Goal: Navigation & Orientation: Find specific page/section

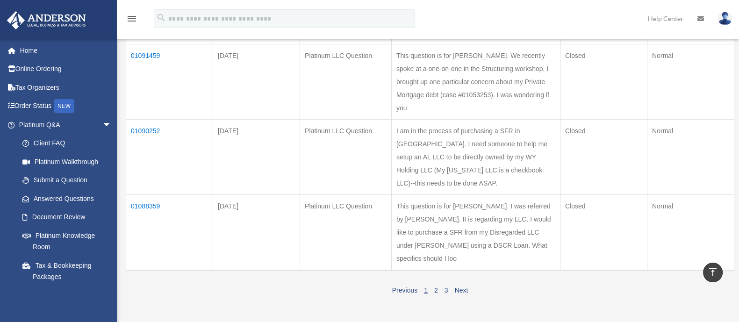
scroll to position [584, 0]
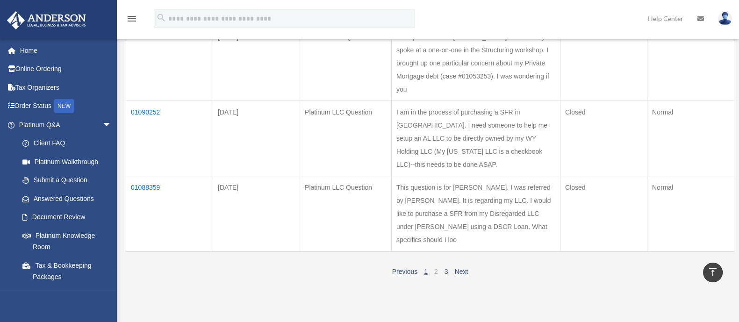
click at [437, 268] on link "2" at bounding box center [436, 271] width 4 height 7
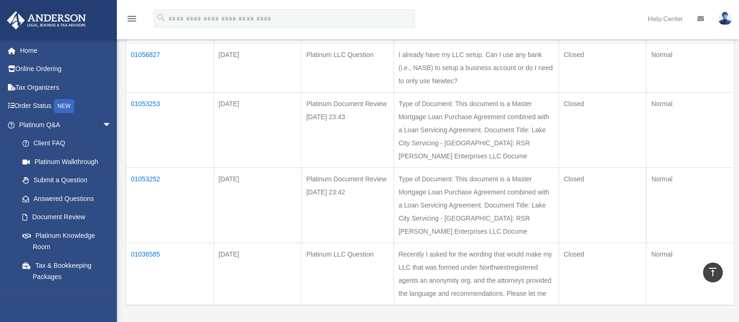
scroll to position [526, 0]
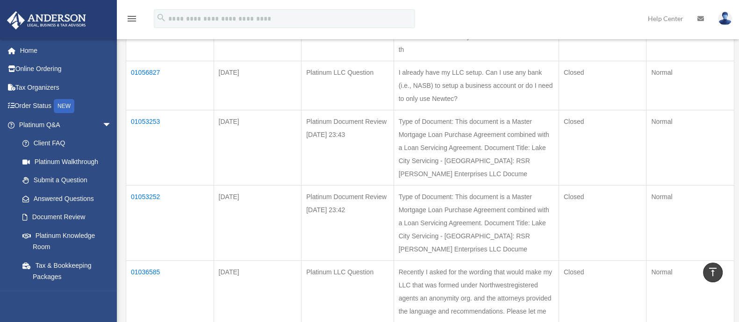
click at [150, 110] on td "01053253" at bounding box center [170, 147] width 88 height 75
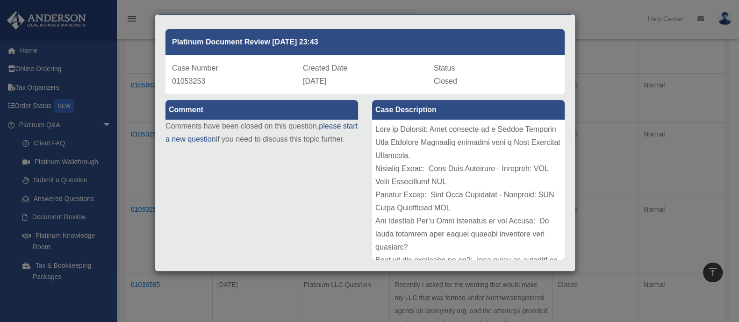
scroll to position [0, 0]
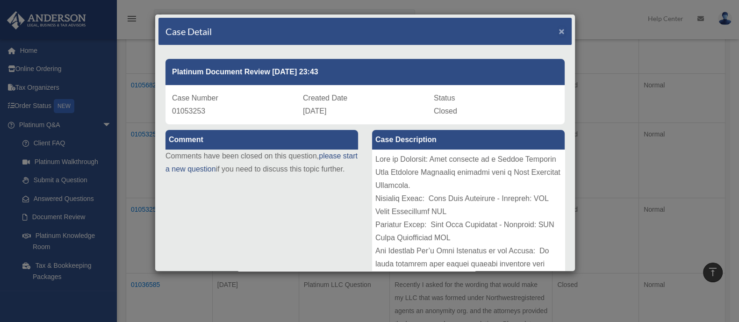
click at [559, 30] on span "×" at bounding box center [562, 31] width 6 height 11
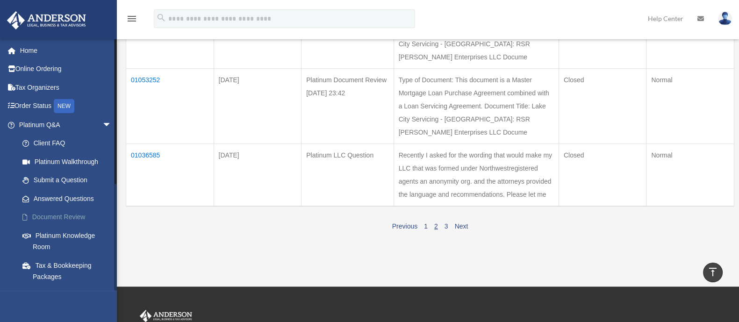
scroll to position [116, 0]
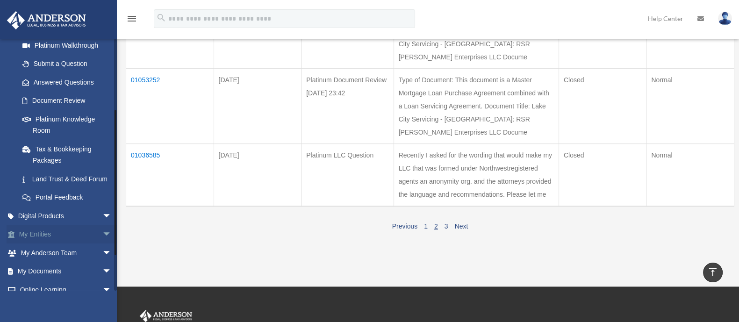
click at [42, 244] on link "My Entities arrow_drop_down" at bounding box center [66, 234] width 119 height 19
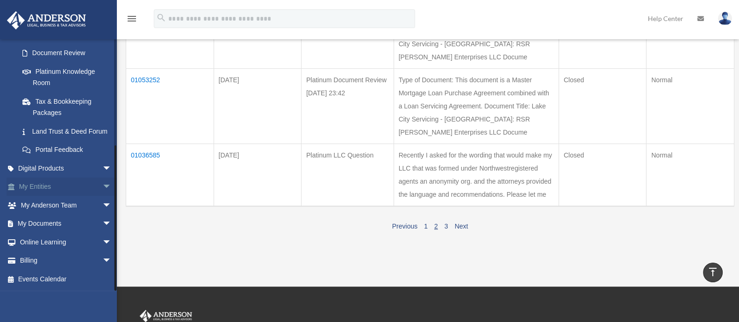
click at [102, 187] on span "arrow_drop_down" at bounding box center [111, 187] width 19 height 19
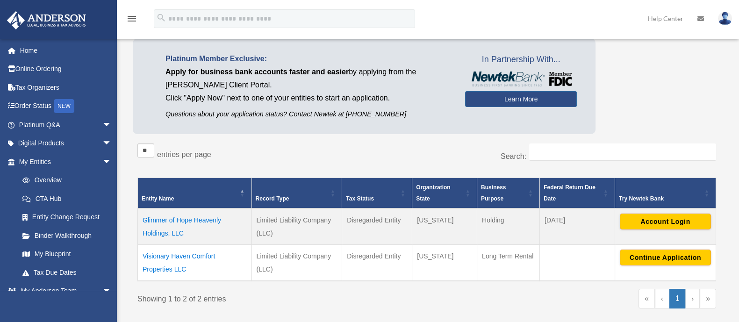
scroll to position [175, 0]
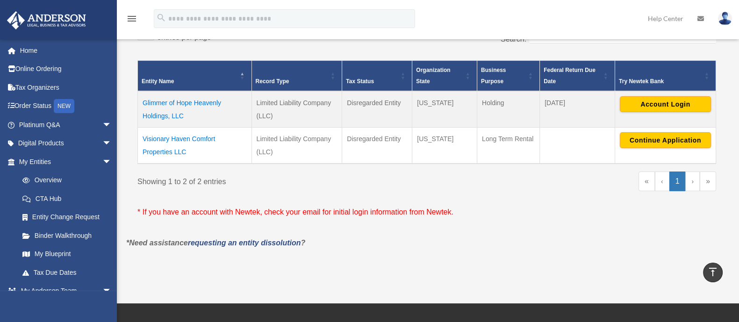
click at [180, 138] on td "Visionary Haven Comfort Properties LLC" at bounding box center [195, 146] width 114 height 36
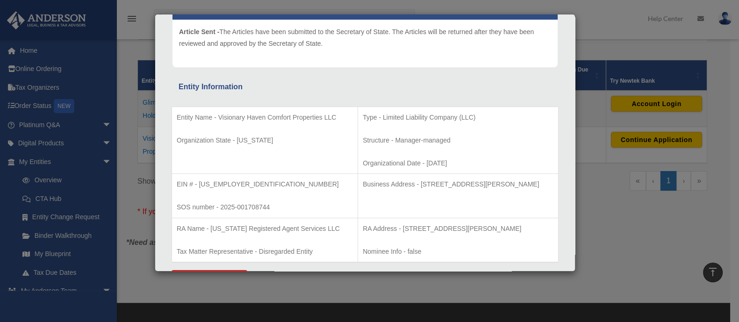
scroll to position [0, 0]
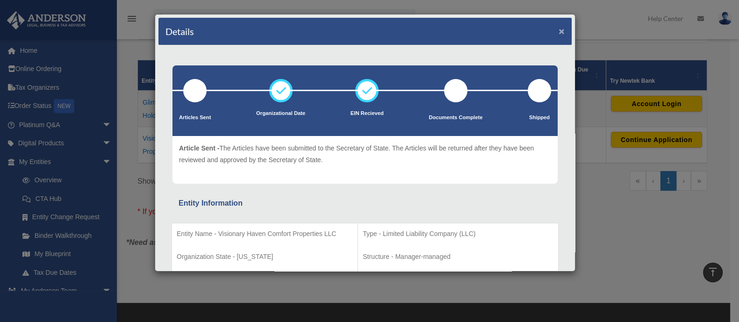
click at [559, 31] on button "×" at bounding box center [562, 31] width 6 height 10
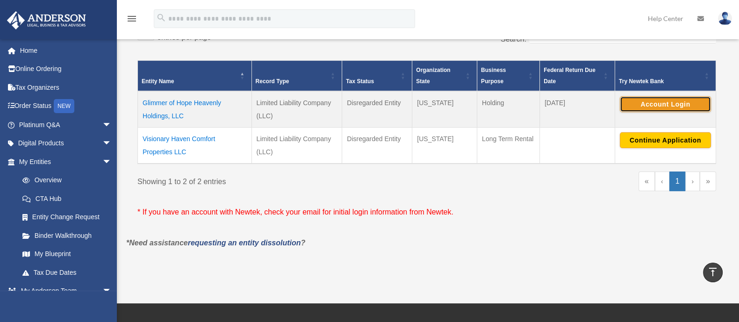
click at [666, 103] on button "Account Login" at bounding box center [665, 104] width 91 height 16
